Goal: Task Accomplishment & Management: Complete application form

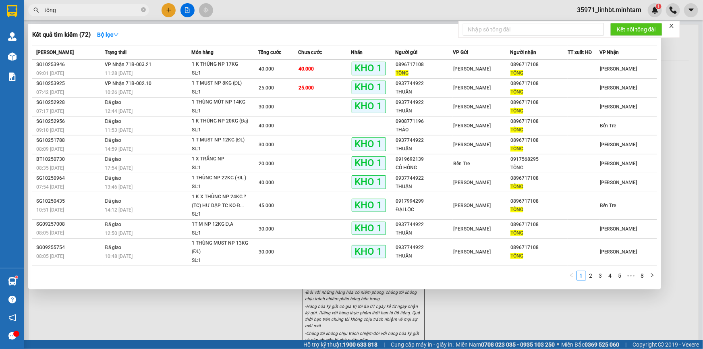
click at [88, 10] on input "tông" at bounding box center [91, 10] width 95 height 9
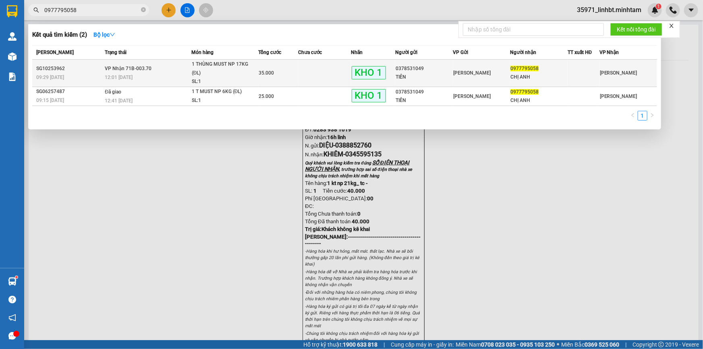
type input "0977795058"
click at [333, 81] on td at bounding box center [324, 73] width 53 height 27
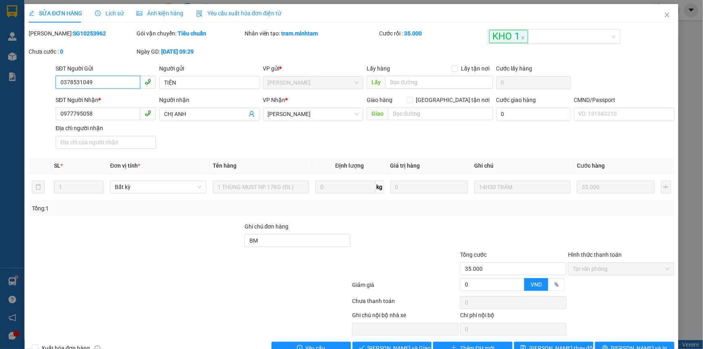
type input "0378531049"
type input "TIÊN"
type input "0977795058"
type input "CHỊ ANH"
type input "BM"
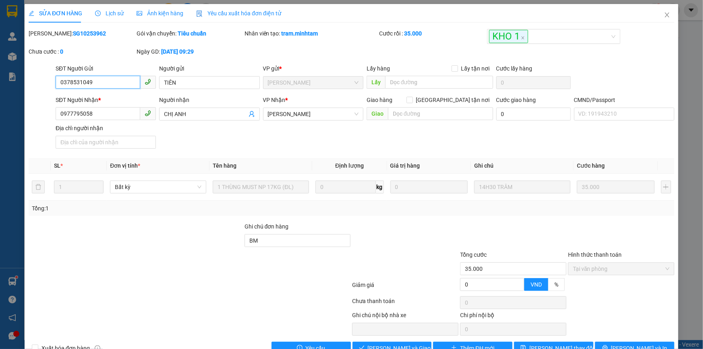
type input "35.000"
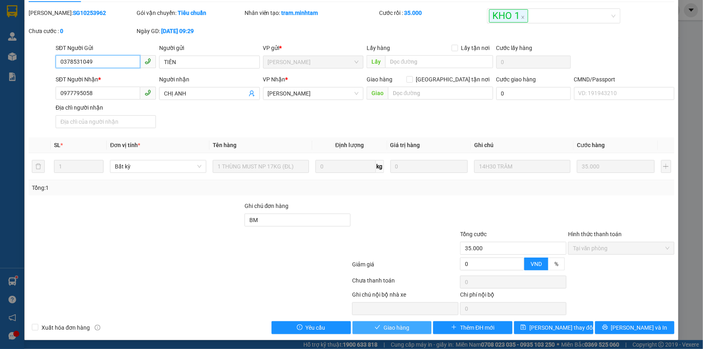
scroll to position [22, 0]
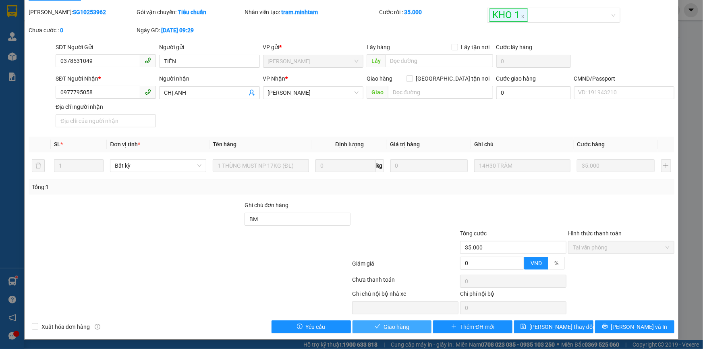
click at [398, 323] on span "Giao hàng" at bounding box center [396, 326] width 26 height 9
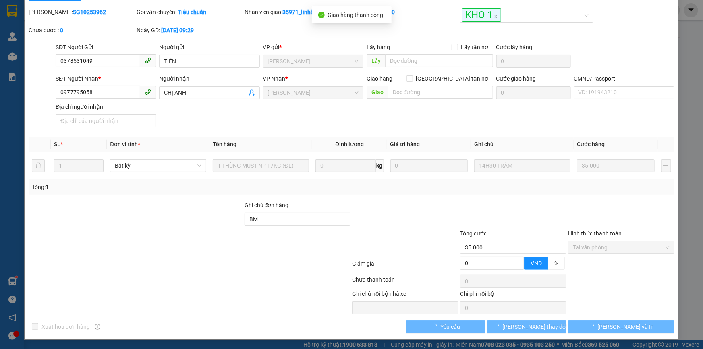
click at [620, 325] on span "[PERSON_NAME] và In" at bounding box center [625, 326] width 56 height 9
click at [636, 325] on button "[PERSON_NAME] và In" at bounding box center [621, 326] width 106 height 13
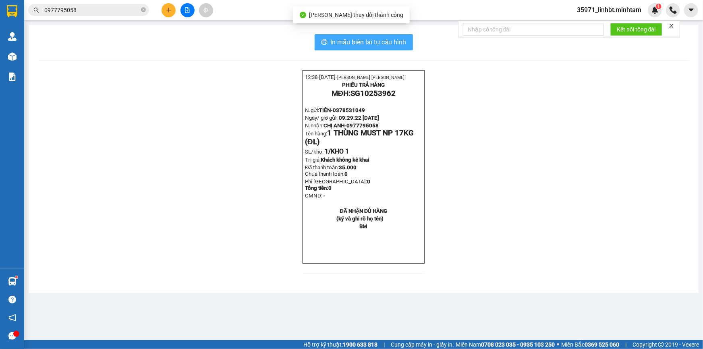
click at [406, 44] on span "In mẫu biên lai tự cấu hình" at bounding box center [369, 42] width 76 height 10
